Goal: Task Accomplishment & Management: Manage account settings

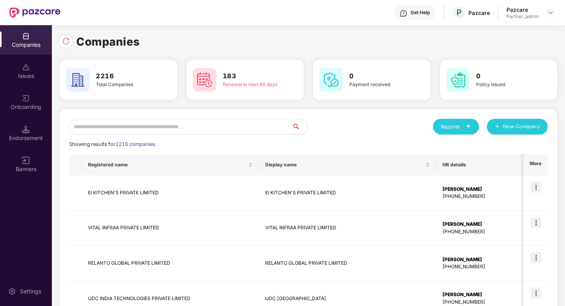
click at [142, 130] on input "text" at bounding box center [180, 127] width 223 height 16
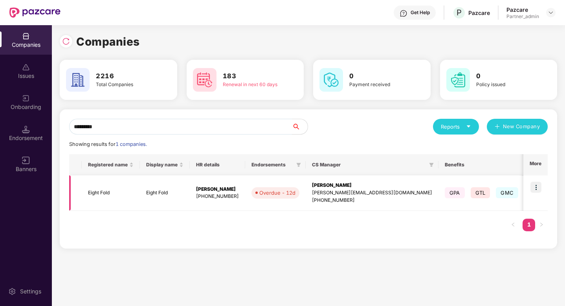
type input "*********"
click at [541, 131] on img at bounding box center [536, 187] width 11 height 11
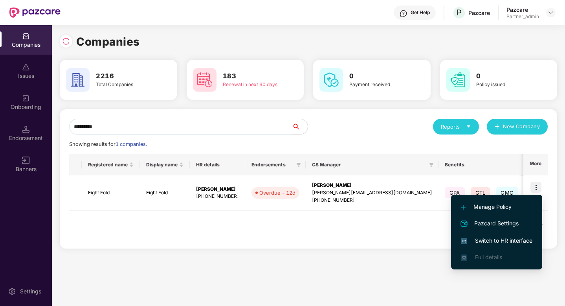
click at [514, 131] on span "Switch to HR interface" at bounding box center [497, 240] width 72 height 9
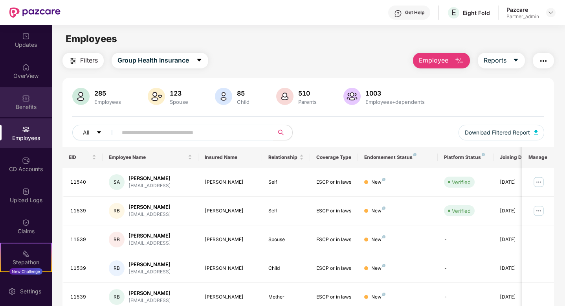
click at [29, 103] on div "Benefits" at bounding box center [26, 107] width 52 height 8
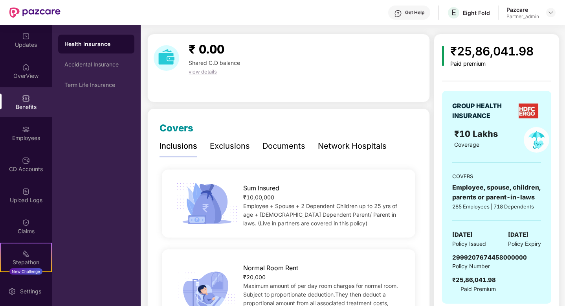
scroll to position [20, 0]
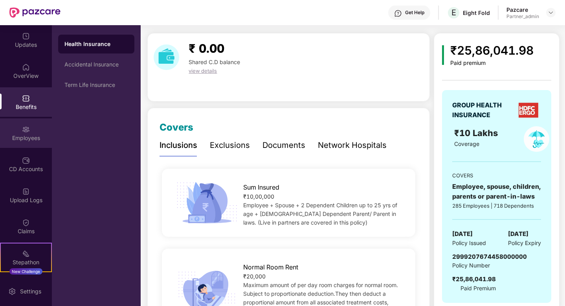
click at [29, 131] on div "Employees" at bounding box center [26, 138] width 52 height 8
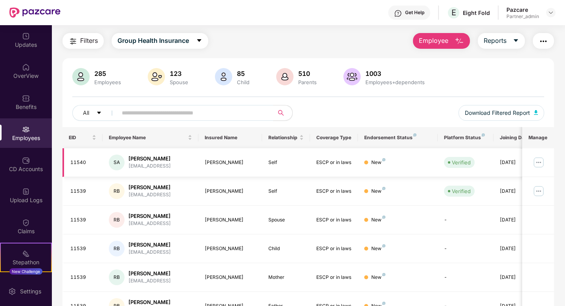
click at [536, 131] on img at bounding box center [539, 162] width 13 height 13
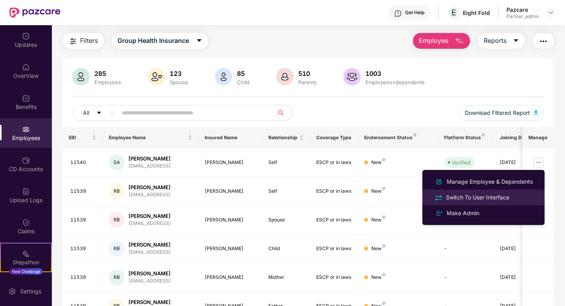
click at [486, 131] on div "Switch To User Interface" at bounding box center [478, 197] width 66 height 9
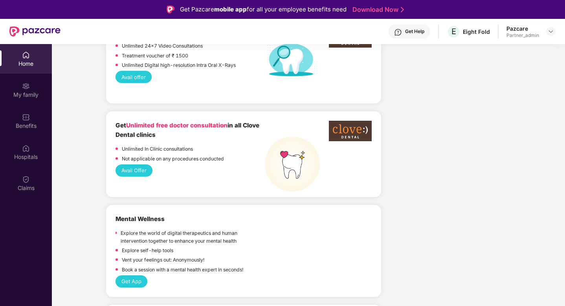
scroll to position [809, 0]
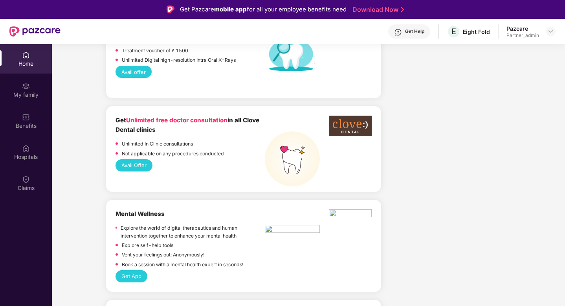
click at [270, 131] on img at bounding box center [292, 230] width 55 height 10
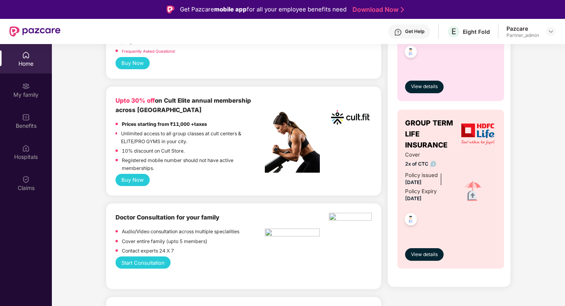
scroll to position [399, 0]
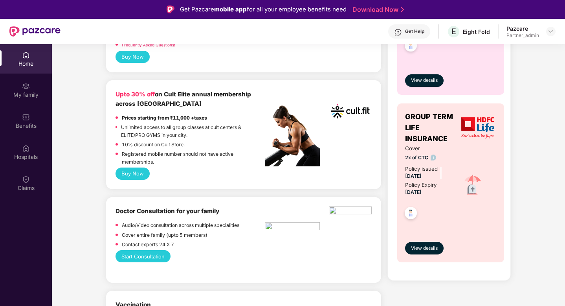
click at [462, 121] on img at bounding box center [478, 127] width 33 height 21
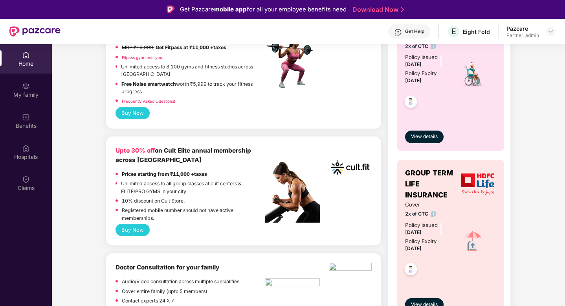
scroll to position [334, 0]
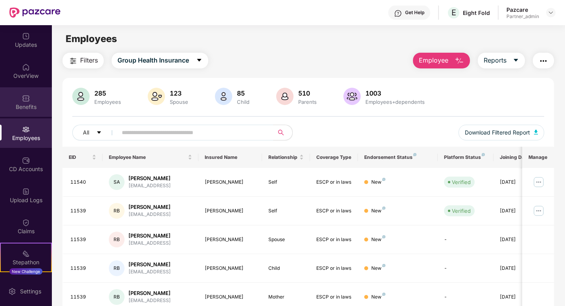
click at [20, 102] on div "Benefits" at bounding box center [26, 101] width 52 height 29
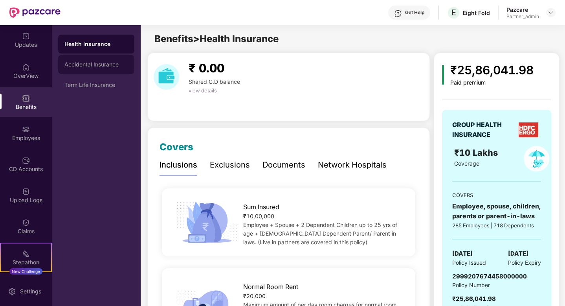
click at [103, 63] on div "Accidental Insurance" at bounding box center [96, 64] width 64 height 6
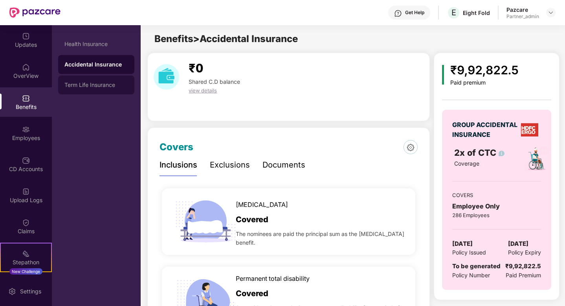
click at [111, 86] on div "Term Life Insurance" at bounding box center [96, 85] width 64 height 6
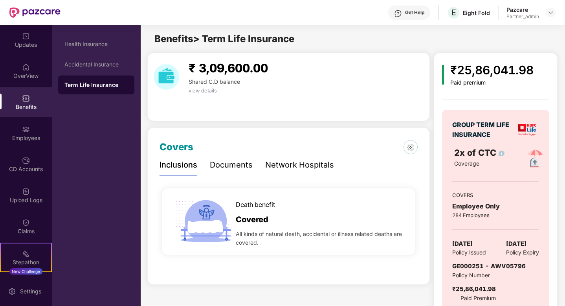
scroll to position [23, 0]
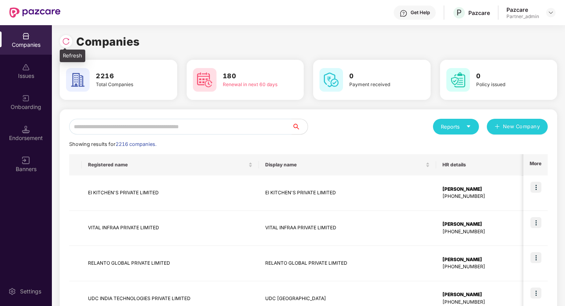
click at [66, 37] on img at bounding box center [66, 41] width 8 height 8
click at [150, 122] on input "text" at bounding box center [180, 127] width 223 height 16
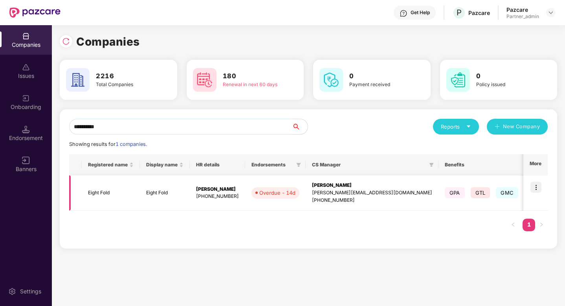
type input "**********"
click at [540, 186] on img at bounding box center [536, 187] width 11 height 11
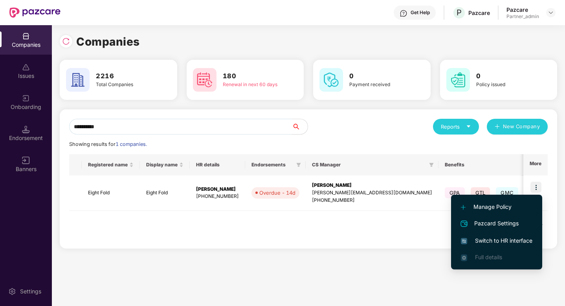
click at [509, 241] on span "Switch to HR interface" at bounding box center [497, 240] width 72 height 9
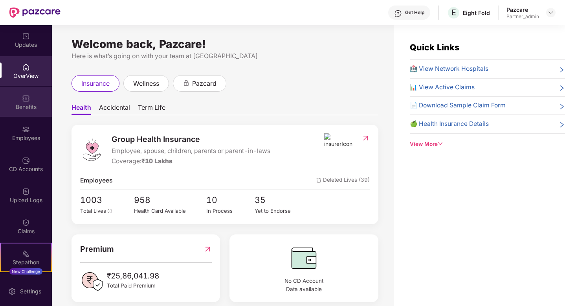
click at [15, 103] on div "Benefits" at bounding box center [26, 107] width 52 height 8
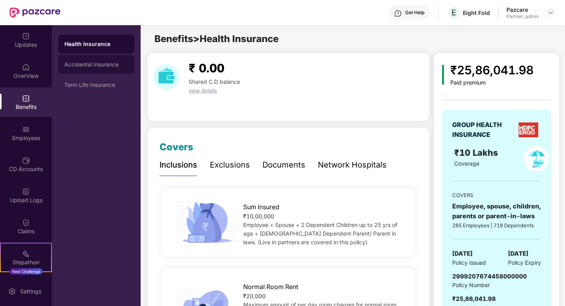
click at [104, 66] on div "Accidental Insurance" at bounding box center [96, 64] width 64 height 6
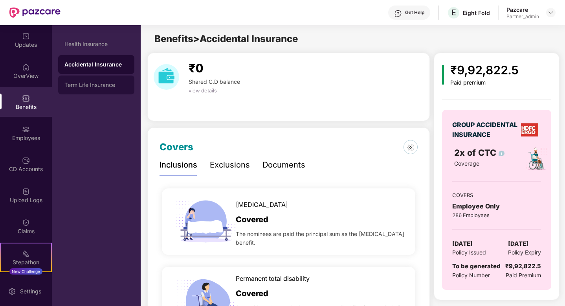
click at [104, 82] on div "Term Life Insurance" at bounding box center [96, 85] width 64 height 6
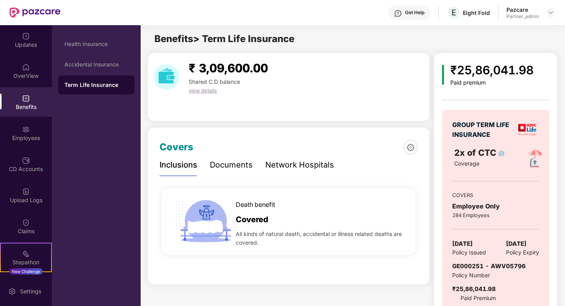
click at [519, 126] on img at bounding box center [528, 130] width 18 height 12
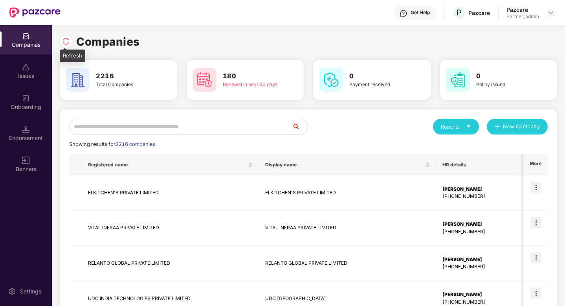
click at [65, 41] on img at bounding box center [66, 41] width 8 height 8
click at [189, 128] on input "text" at bounding box center [180, 127] width 223 height 16
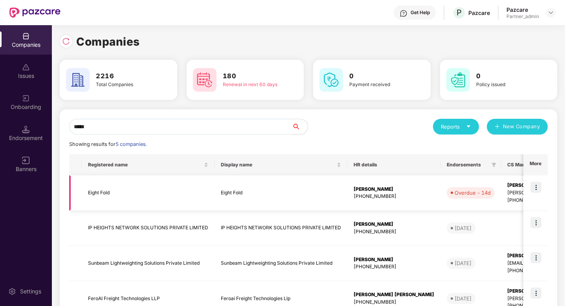
type input "*****"
click at [537, 187] on img at bounding box center [536, 187] width 11 height 11
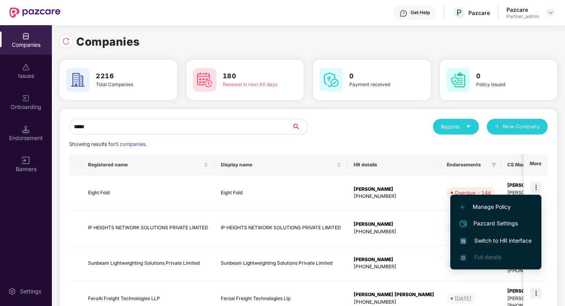
click at [516, 236] on li "Switch to HR interface" at bounding box center [496, 240] width 91 height 17
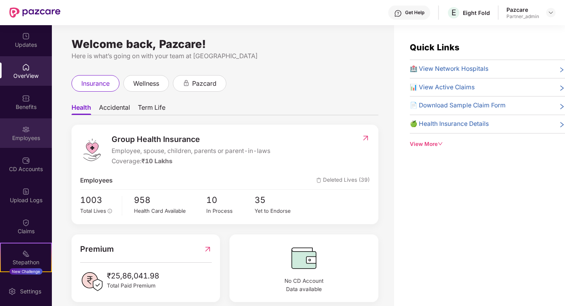
click at [29, 130] on div "Employees" at bounding box center [26, 132] width 52 height 29
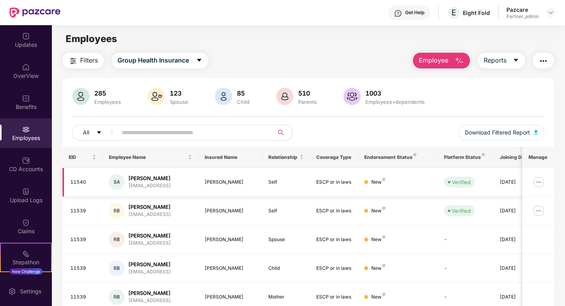
click at [538, 184] on img at bounding box center [539, 182] width 13 height 13
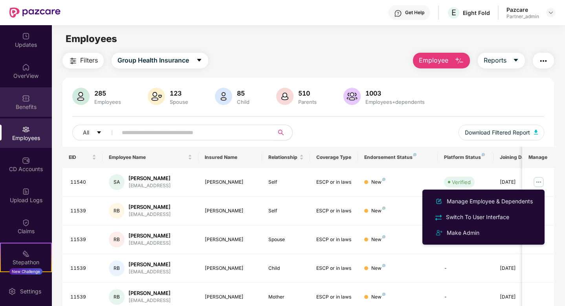
click at [31, 106] on div "Benefits" at bounding box center [26, 107] width 52 height 8
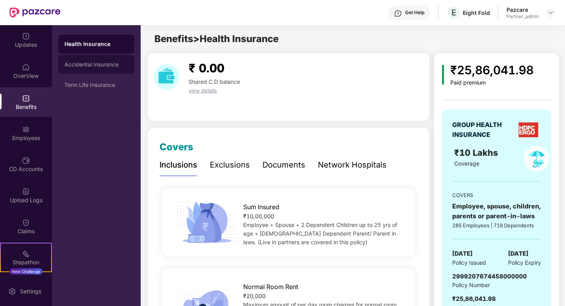
click at [81, 62] on div "Accidental Insurance" at bounding box center [96, 64] width 64 height 6
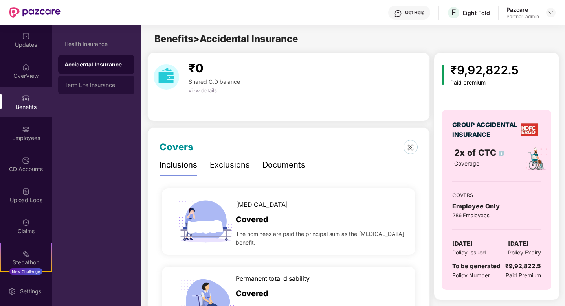
click at [90, 81] on div "Term Life Insurance" at bounding box center [96, 84] width 76 height 19
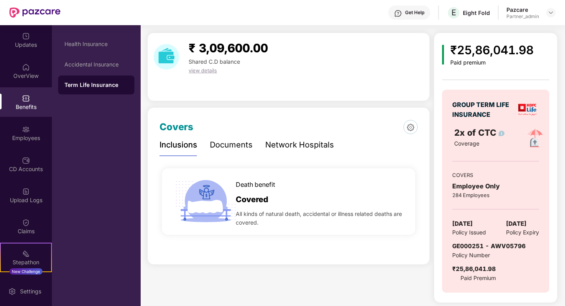
scroll to position [21, 0]
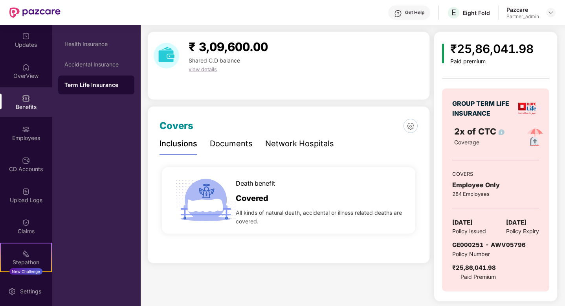
click at [519, 103] on img at bounding box center [528, 109] width 18 height 12
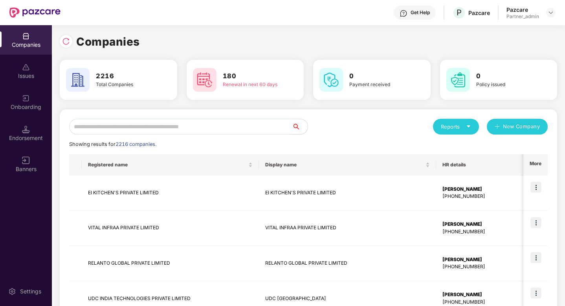
click at [199, 129] on input "text" at bounding box center [180, 127] width 223 height 16
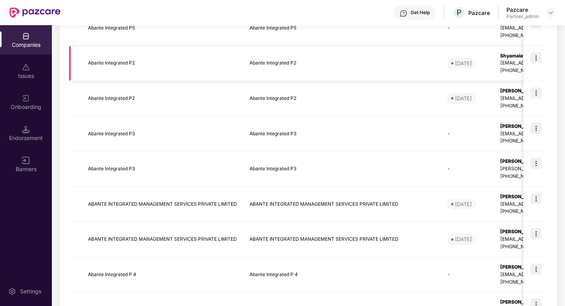
scroll to position [164, 0]
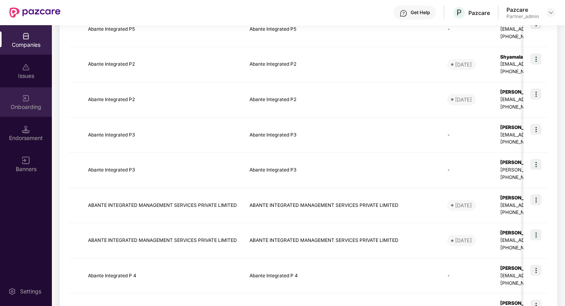
type input "******"
click at [23, 103] on div "Onboarding" at bounding box center [26, 107] width 52 height 8
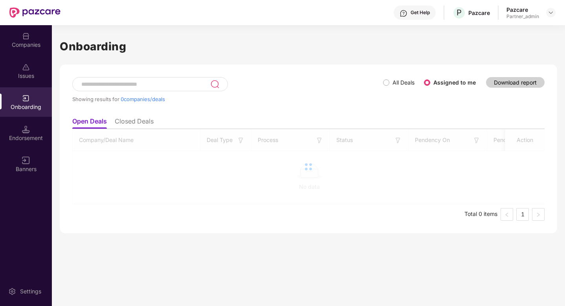
scroll to position [0, 0]
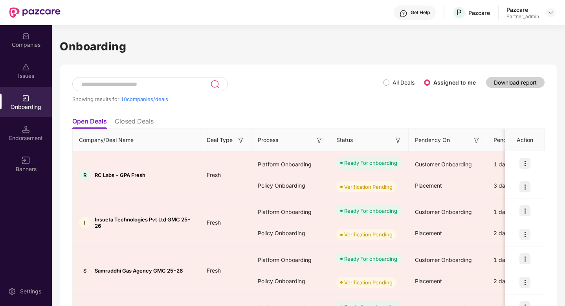
click at [107, 82] on input at bounding box center [146, 84] width 130 height 7
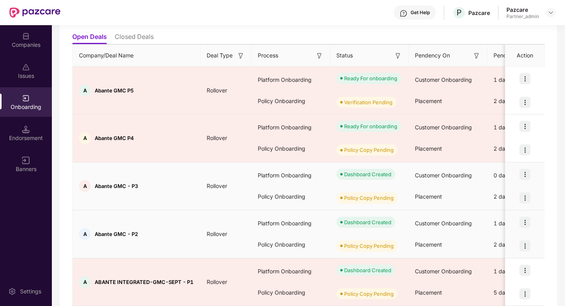
scroll to position [84, 0]
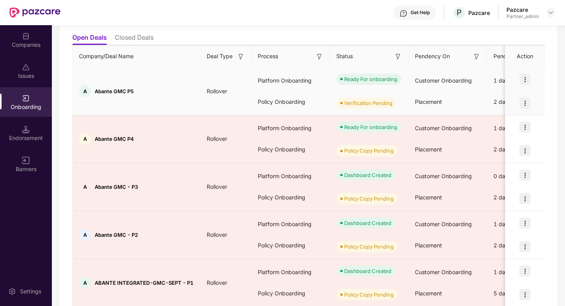
type input "******"
drag, startPoint x: 135, startPoint y: 89, endPoint x: 94, endPoint y: 90, distance: 40.9
click at [94, 90] on div "A Abante GMC P5" at bounding box center [137, 91] width 128 height 12
copy span "Abante GMC P5"
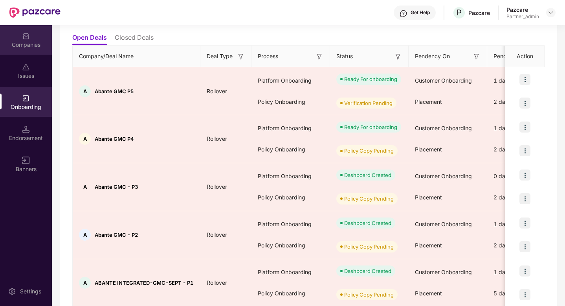
click at [31, 47] on div "Companies" at bounding box center [26, 45] width 52 height 8
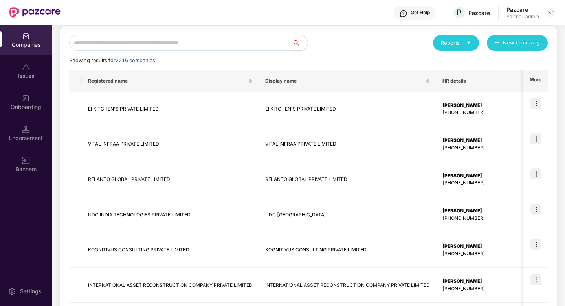
scroll to position [0, 0]
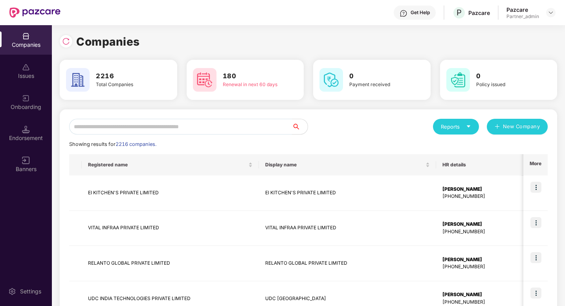
click at [161, 129] on input "text" at bounding box center [180, 127] width 223 height 16
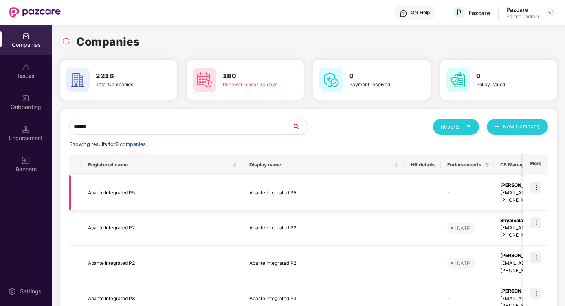
type input "******"
click at [535, 188] on img at bounding box center [536, 187] width 11 height 11
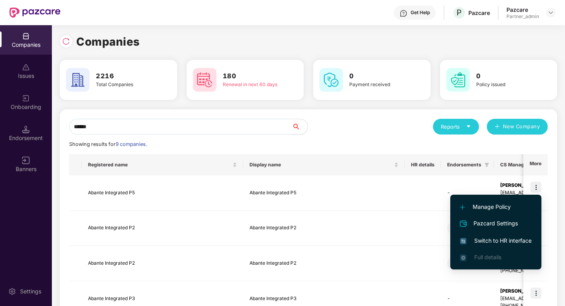
click at [500, 238] on span "Switch to HR interface" at bounding box center [496, 240] width 72 height 9
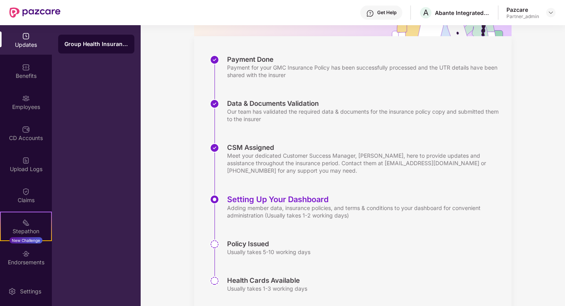
scroll to position [107, 0]
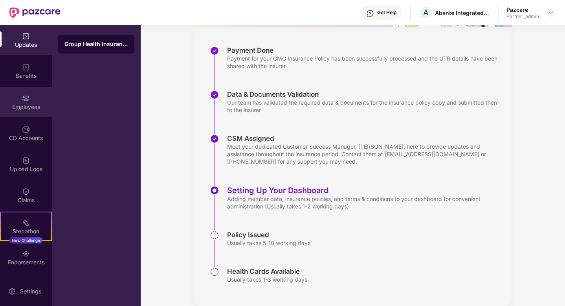
click at [28, 109] on div "Employees" at bounding box center [26, 107] width 52 height 8
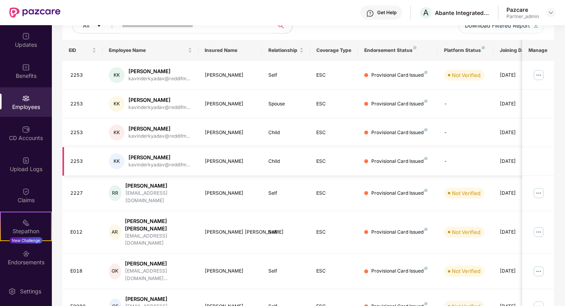
scroll to position [0, 0]
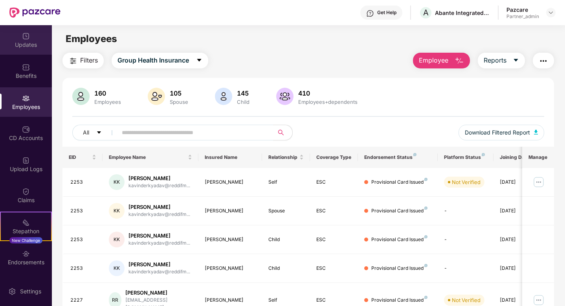
click at [23, 44] on div "Updates" at bounding box center [26, 45] width 52 height 8
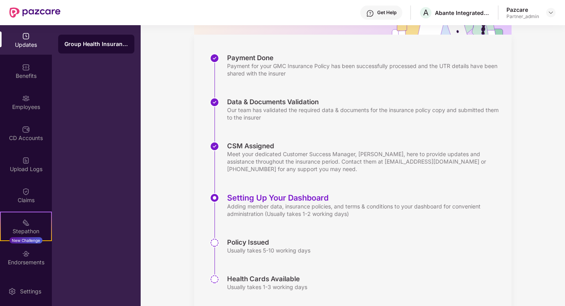
scroll to position [120, 0]
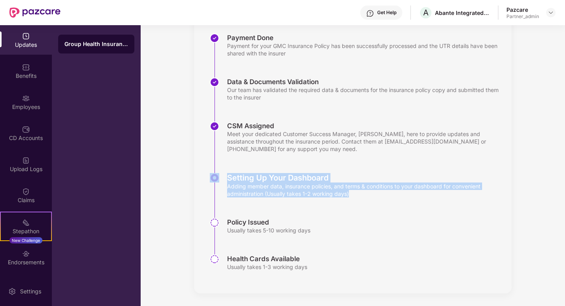
drag, startPoint x: 362, startPoint y: 196, endPoint x: 221, endPoint y: 184, distance: 141.7
click at [221, 184] on div "Setting Up Your Dashboard Adding member data, insurance policies, and terms & c…" at bounding box center [361, 195] width 302 height 45
click at [360, 229] on div "Policy Issued Usually takes 5-10 working days" at bounding box center [361, 236] width 302 height 37
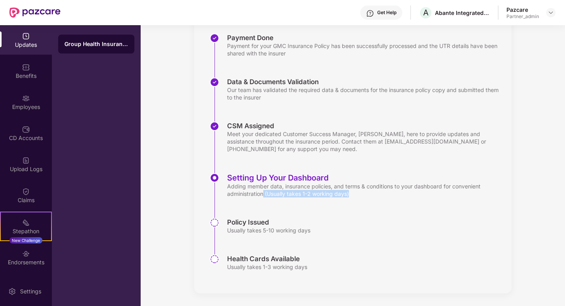
drag, startPoint x: 263, startPoint y: 195, endPoint x: 363, endPoint y: 191, distance: 100.3
click at [364, 191] on div "Adding member data, insurance policies, and terms & conditions to your dashboar…" at bounding box center [365, 189] width 277 height 15
drag, startPoint x: 226, startPoint y: 186, endPoint x: 367, endPoint y: 189, distance: 140.4
click at [369, 189] on div "Setting Up Your Dashboard Adding member data, insurance policies, and terms & c…" at bounding box center [361, 195] width 302 height 45
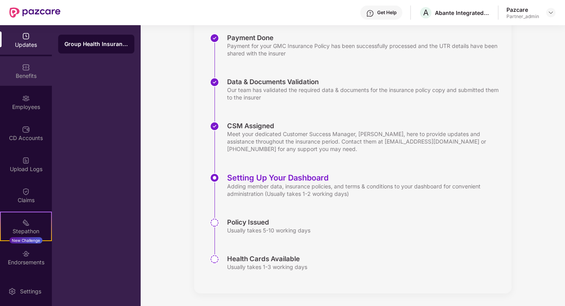
click at [20, 83] on div "Benefits" at bounding box center [26, 70] width 52 height 29
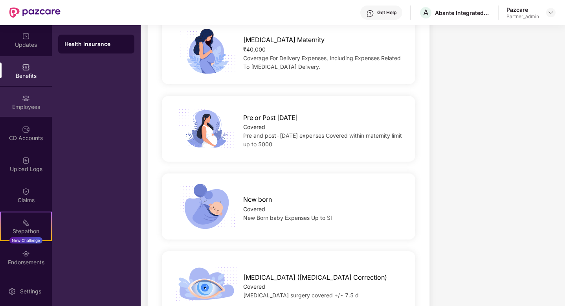
click at [24, 107] on div "Employees" at bounding box center [26, 107] width 52 height 8
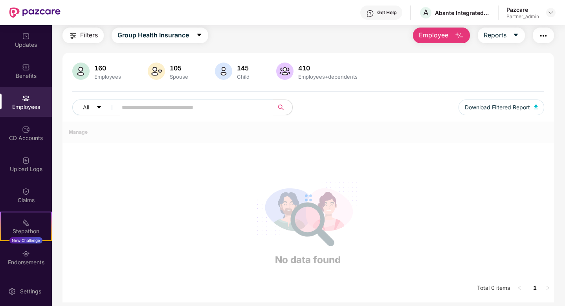
scroll to position [177, 0]
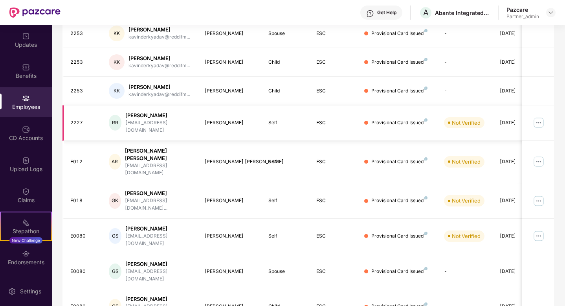
click at [537, 118] on img at bounding box center [539, 122] width 13 height 13
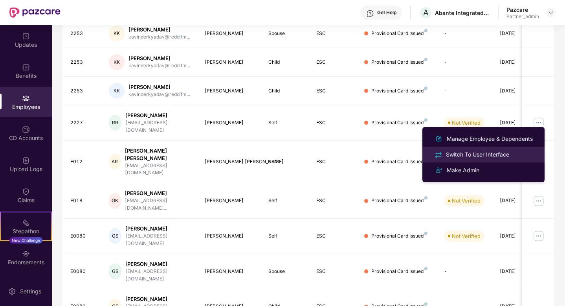
click at [507, 156] on div "Switch To User Interface" at bounding box center [478, 154] width 66 height 9
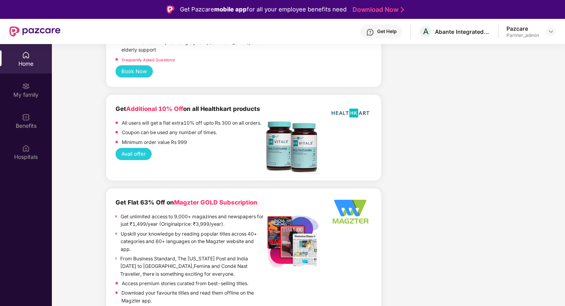
scroll to position [2400, 0]
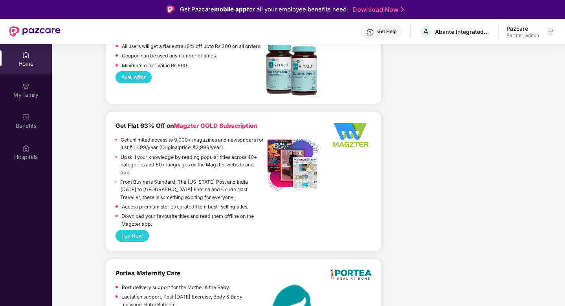
click at [31, 61] on div "Home" at bounding box center [26, 64] width 52 height 8
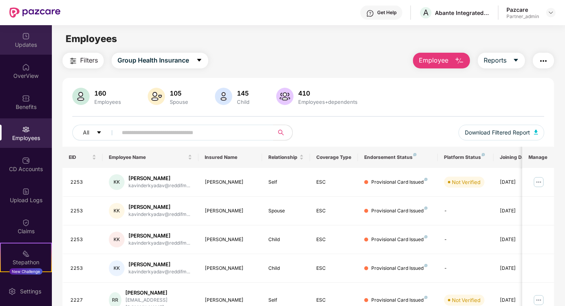
click at [29, 49] on div "Updates" at bounding box center [26, 39] width 52 height 29
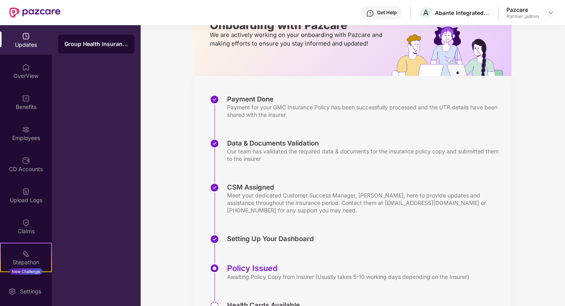
scroll to position [105, 0]
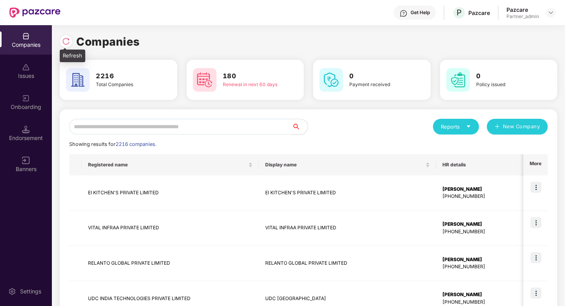
click at [66, 46] on div at bounding box center [66, 41] width 13 height 13
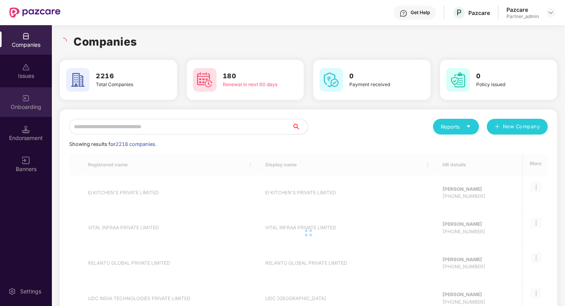
click at [26, 107] on div "Onboarding" at bounding box center [26, 107] width 52 height 8
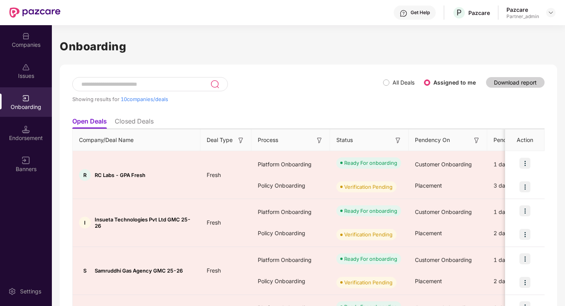
click at [142, 85] on input at bounding box center [146, 84] width 130 height 7
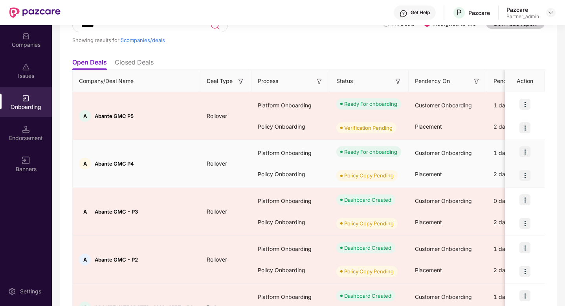
scroll to position [64, 0]
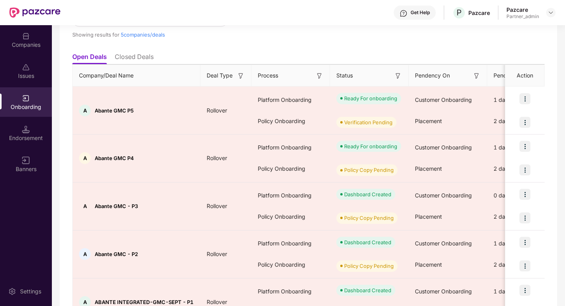
type input "******"
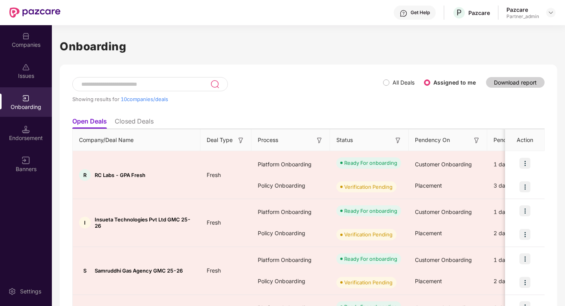
click at [145, 81] on input at bounding box center [146, 84] width 130 height 7
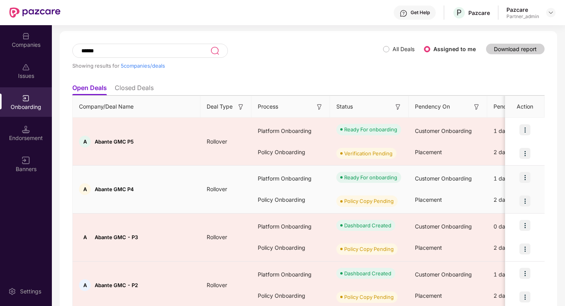
scroll to position [35, 0]
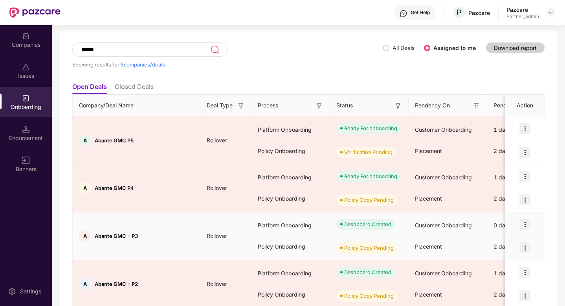
type input "******"
drag, startPoint x: 141, startPoint y: 235, endPoint x: 96, endPoint y: 237, distance: 44.5
click at [96, 237] on div "A Abante GMC - P3" at bounding box center [137, 236] width 128 height 12
copy span "Abante GMC - P3"
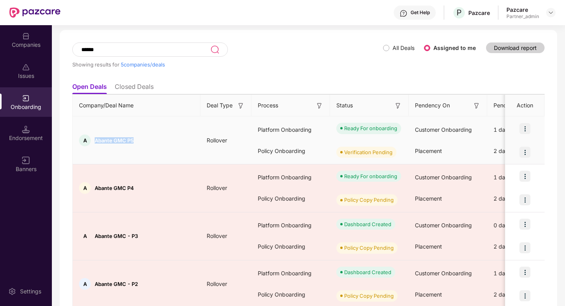
drag, startPoint x: 135, startPoint y: 140, endPoint x: 93, endPoint y: 143, distance: 41.8
click at [92, 143] on div "A Abante GMC P5" at bounding box center [137, 140] width 128 height 12
copy div "Abante GMC P5"
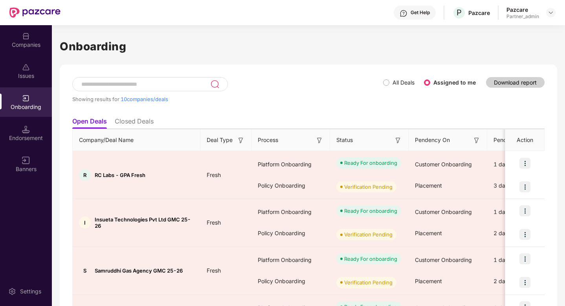
click at [179, 83] on input at bounding box center [146, 84] width 130 height 7
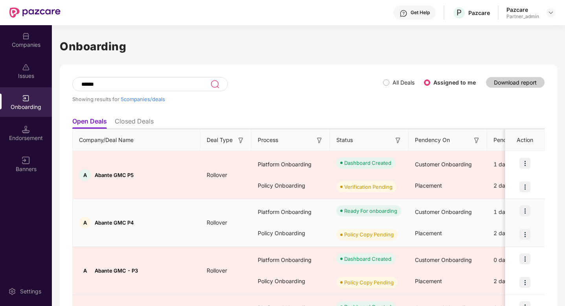
type input "******"
drag, startPoint x: 137, startPoint y: 222, endPoint x: 95, endPoint y: 223, distance: 41.7
click at [94, 223] on div "A Abante GMC P4" at bounding box center [137, 223] width 128 height 12
copy span "Abante GMC P4"
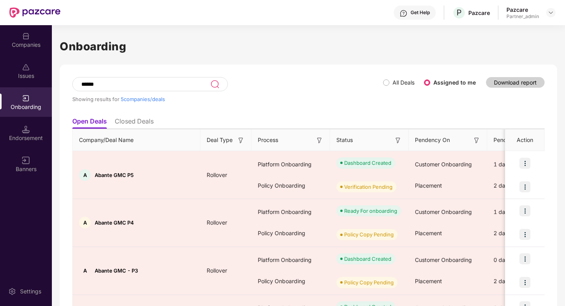
click at [140, 86] on input "******" at bounding box center [146, 84] width 130 height 7
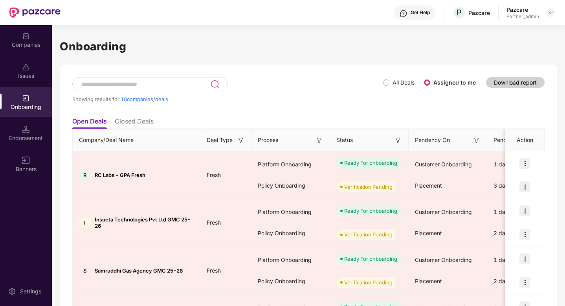
click at [148, 78] on div at bounding box center [150, 84] width 156 height 14
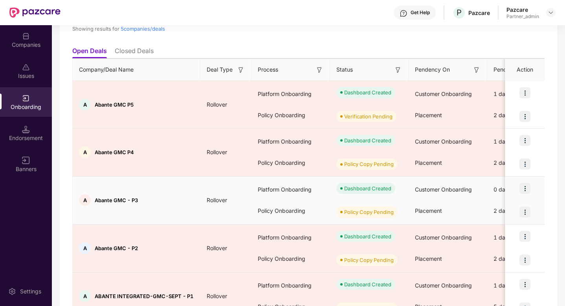
scroll to position [114, 0]
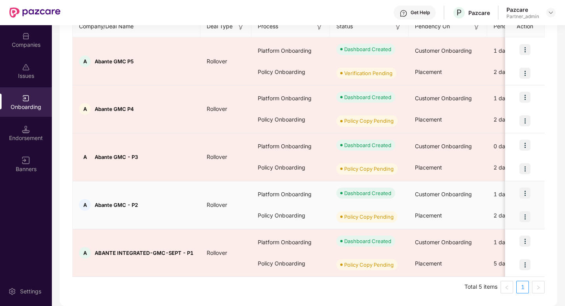
type input "******"
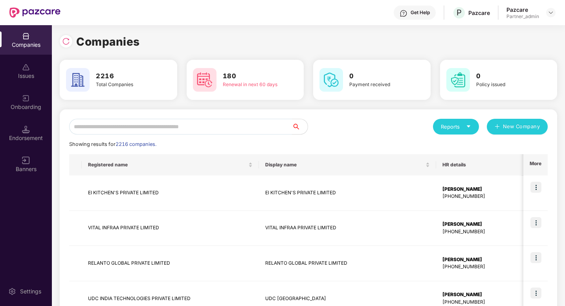
click at [126, 132] on input "text" at bounding box center [180, 127] width 223 height 16
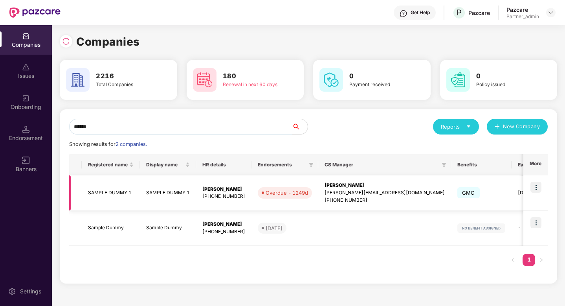
type input "******"
click at [542, 188] on img at bounding box center [536, 187] width 11 height 11
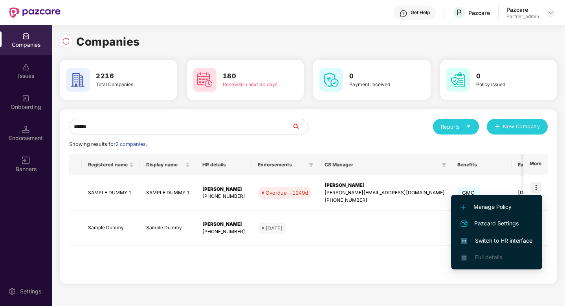
click at [504, 234] on li "Switch to HR interface" at bounding box center [496, 240] width 91 height 17
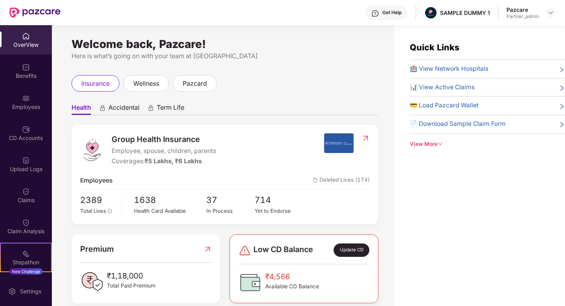
click at [28, 110] on div "Employees" at bounding box center [26, 101] width 52 height 29
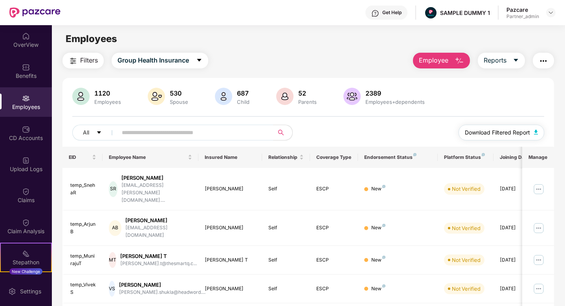
click at [502, 131] on span "Download Filtered Report" at bounding box center [497, 132] width 65 height 9
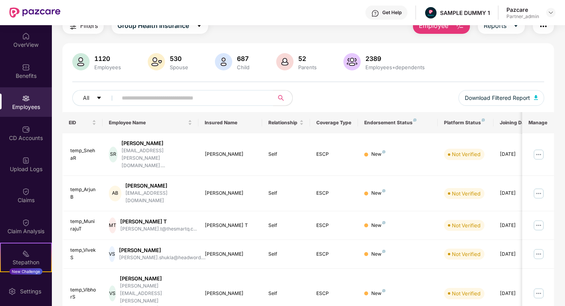
scroll to position [37, 0]
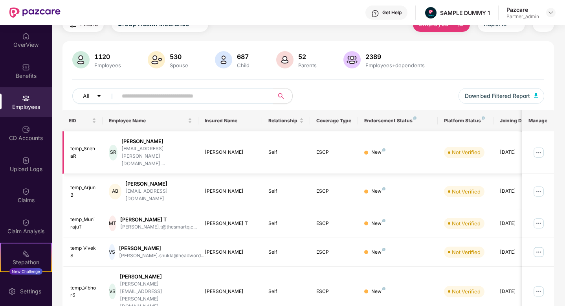
click at [540, 146] on img at bounding box center [539, 152] width 13 height 13
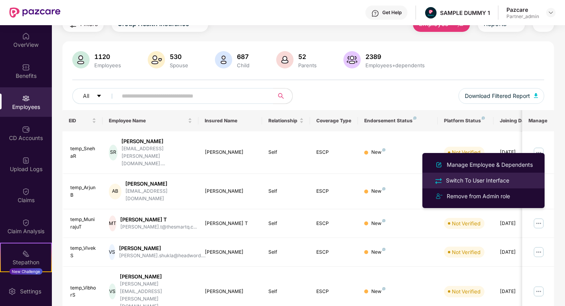
click at [504, 179] on div "Switch To User Interface" at bounding box center [478, 180] width 66 height 9
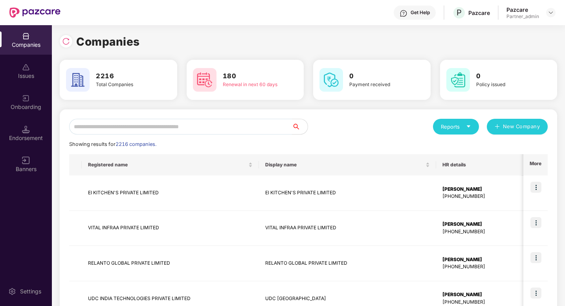
click at [167, 128] on input "text" at bounding box center [180, 127] width 223 height 16
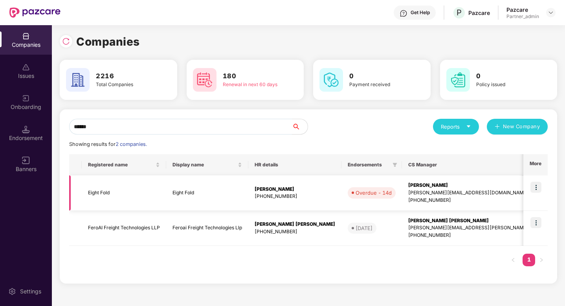
type input "*****"
click at [535, 186] on img at bounding box center [536, 187] width 11 height 11
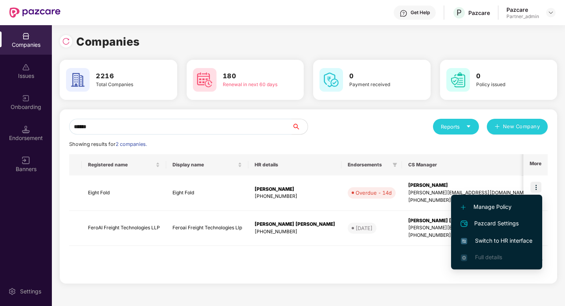
click at [515, 236] on li "Switch to HR interface" at bounding box center [496, 240] width 91 height 17
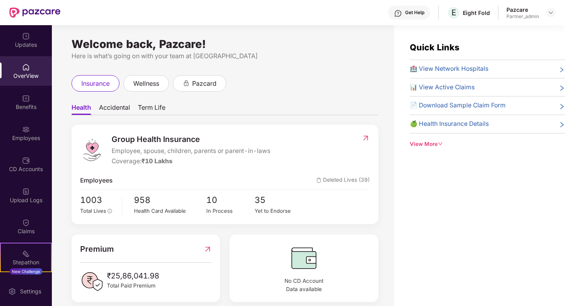
click at [29, 136] on div "Employees" at bounding box center [26, 138] width 52 height 8
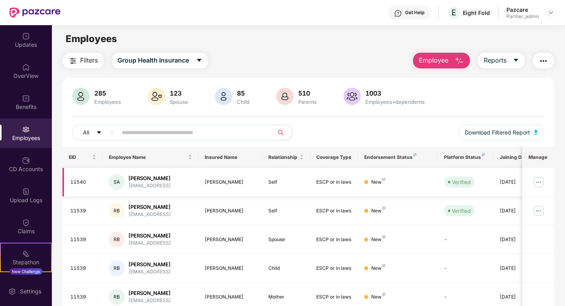
click at [537, 181] on img at bounding box center [539, 182] width 13 height 13
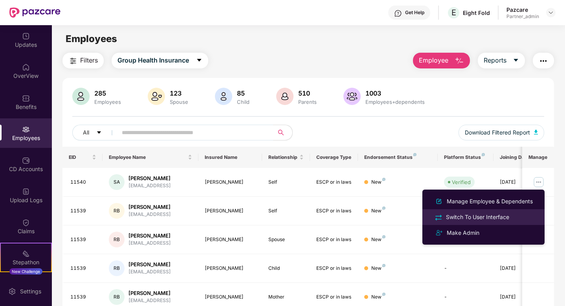
click at [498, 217] on div "Switch To User Interface" at bounding box center [478, 217] width 66 height 9
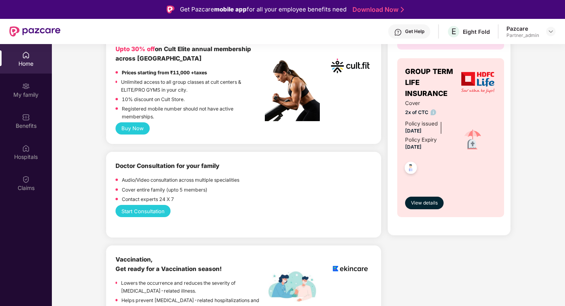
scroll to position [445, 0]
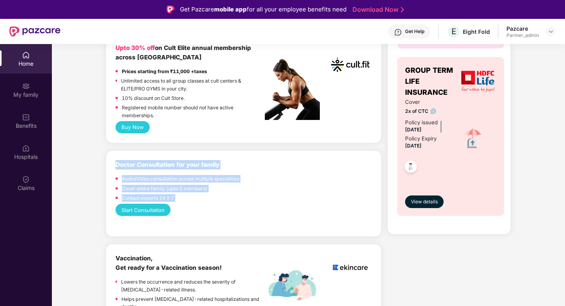
drag, startPoint x: 115, startPoint y: 163, endPoint x: 358, endPoint y: 180, distance: 243.1
click at [358, 180] on div "Doctor Consultation for your family Audio/Video consultation across multiple sp…" at bounding box center [244, 182] width 256 height 44
click at [357, 180] on div "Doctor Consultation for your family Audio/Video consultation across multiple sp…" at bounding box center [244, 182] width 256 height 44
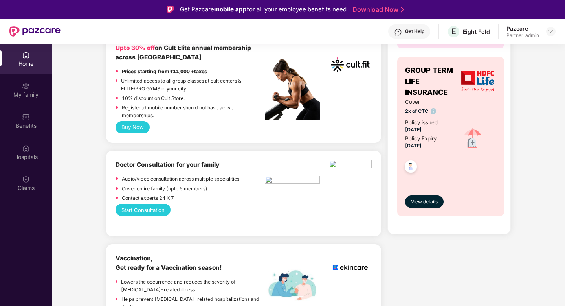
click at [357, 180] on div "Doctor Consultation for your family Audio/Video consultation across multiple sp…" at bounding box center [244, 182] width 256 height 44
drag, startPoint x: 318, startPoint y: 157, endPoint x: 329, endPoint y: 179, distance: 24.8
click at [329, 179] on div "Doctor Consultation for your family Audio/Video consultation across multiple sp…" at bounding box center [243, 194] width 275 height 86
click at [329, 179] on div "Doctor Consultation for your family Audio/Video consultation across multiple sp…" at bounding box center [244, 182] width 256 height 44
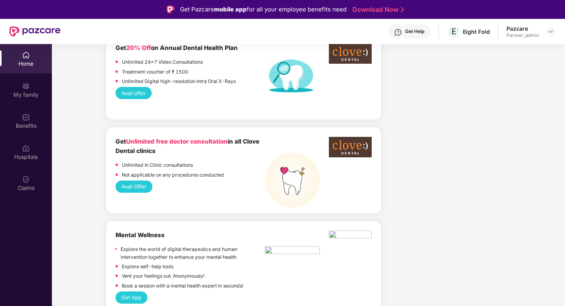
scroll to position [792, 0]
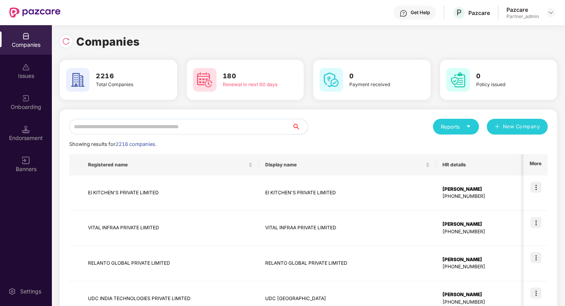
click at [224, 124] on input "text" at bounding box center [180, 127] width 223 height 16
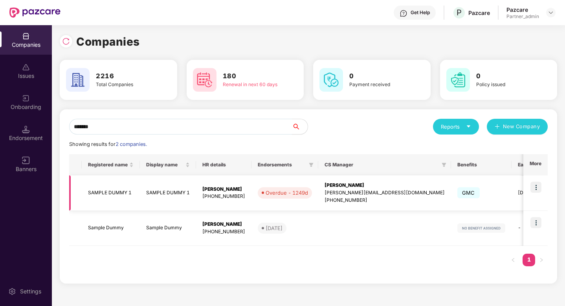
type input "******"
click at [537, 191] on img at bounding box center [536, 187] width 11 height 11
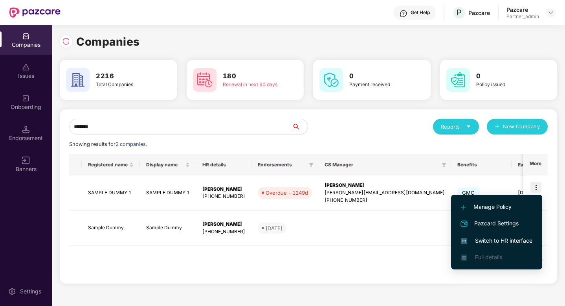
click at [523, 240] on span "Switch to HR interface" at bounding box center [497, 240] width 72 height 9
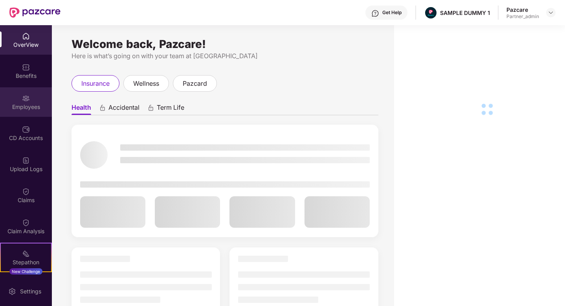
click at [38, 106] on div "Employees" at bounding box center [26, 107] width 52 height 8
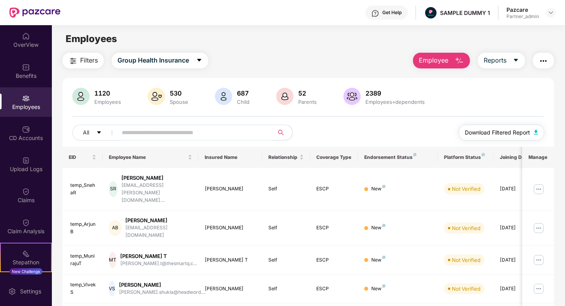
click at [502, 133] on span "Download Filtered Report" at bounding box center [497, 132] width 65 height 9
